Goal: Find specific page/section: Find specific page/section

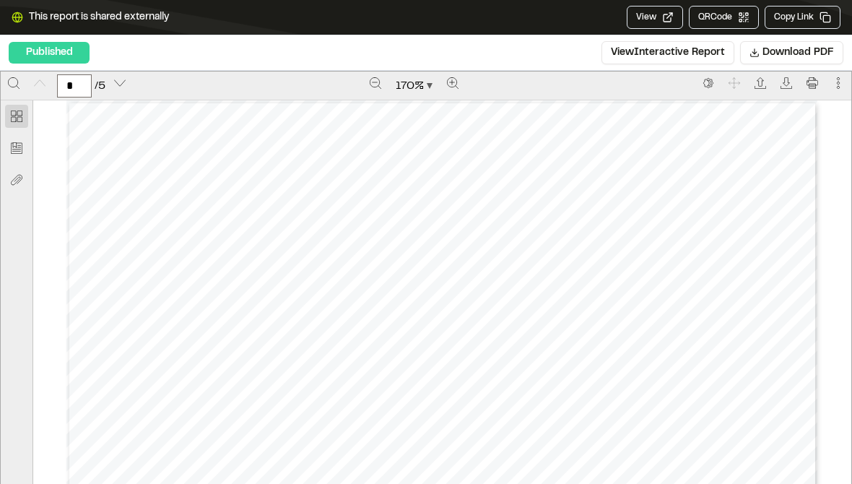
click at [117, 86] on icon "Next page" at bounding box center [120, 83] width 12 height 12
click at [17, 109] on button "Thumbnail" at bounding box center [16, 116] width 23 height 23
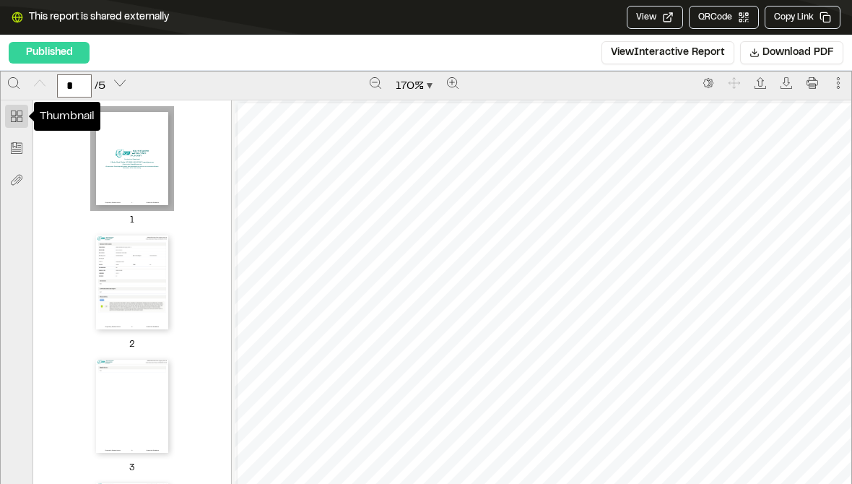
click at [117, 169] on img "Thumbnail of page 1" at bounding box center [132, 158] width 72 height 93
click at [128, 281] on img "Thumbnail of page 2" at bounding box center [132, 282] width 72 height 93
click at [20, 137] on button "Bookmark" at bounding box center [16, 148] width 23 height 23
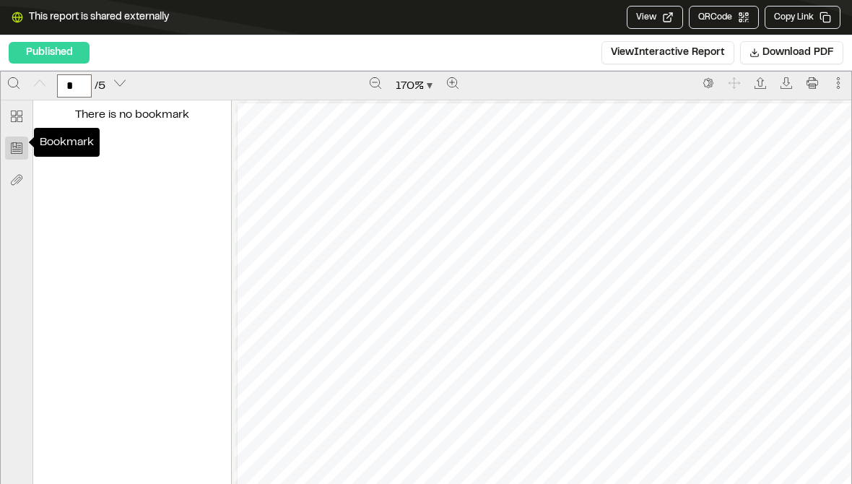
click at [14, 174] on icon "Attachment" at bounding box center [17, 180] width 12 height 12
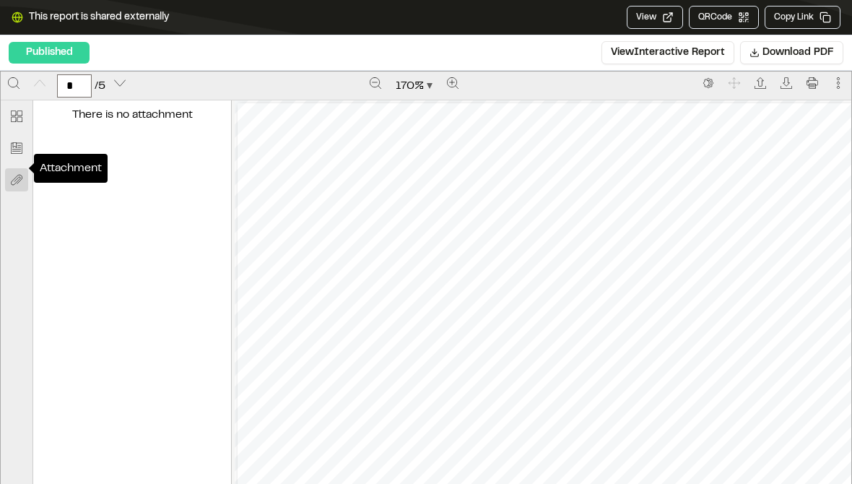
click at [629, 56] on button "View Interactive Report" at bounding box center [668, 52] width 133 height 23
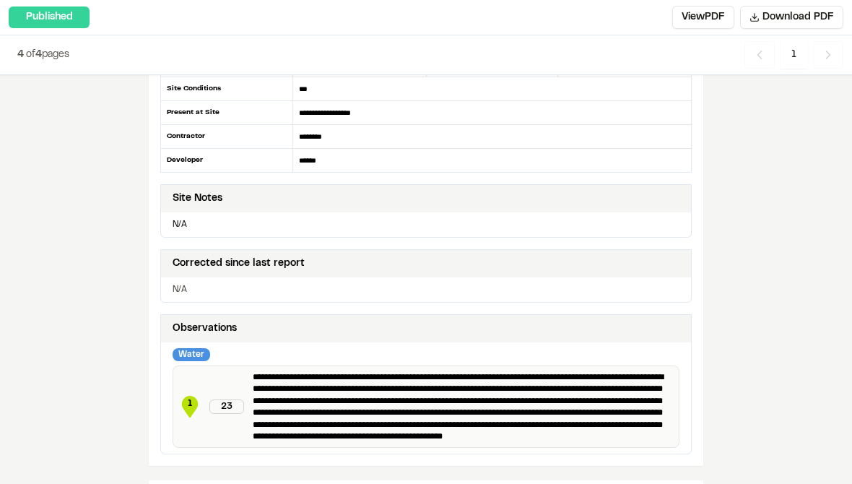
scroll to position [285, 0]
